Goal: Navigation & Orientation: Find specific page/section

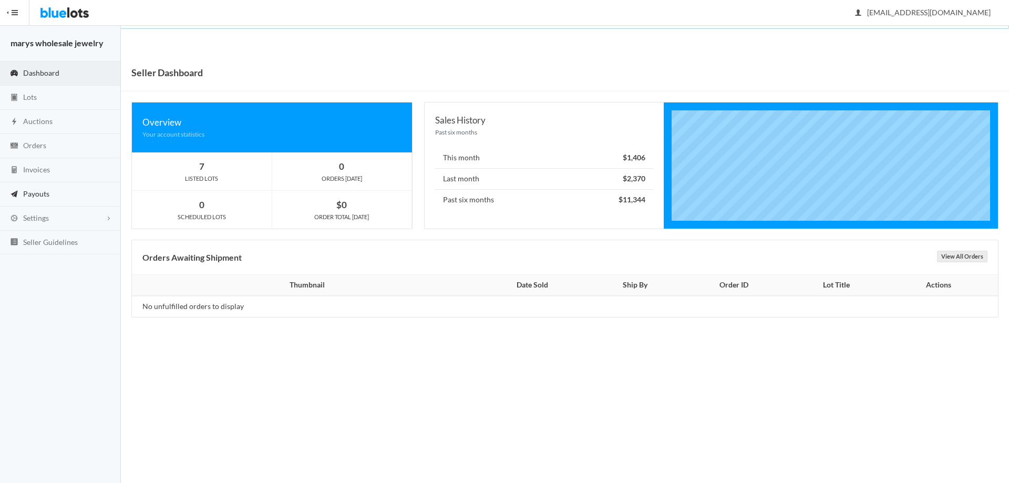
click at [36, 189] on span "Payouts" at bounding box center [36, 193] width 26 height 9
click at [45, 168] on span "Invoices" at bounding box center [36, 169] width 27 height 9
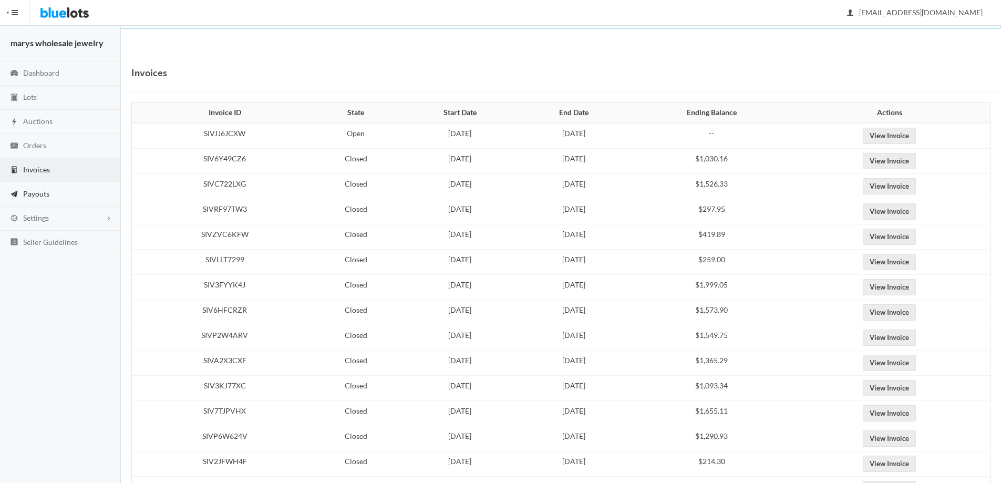
click at [37, 192] on span "Payouts" at bounding box center [36, 193] width 26 height 9
